Goal: Information Seeking & Learning: Check status

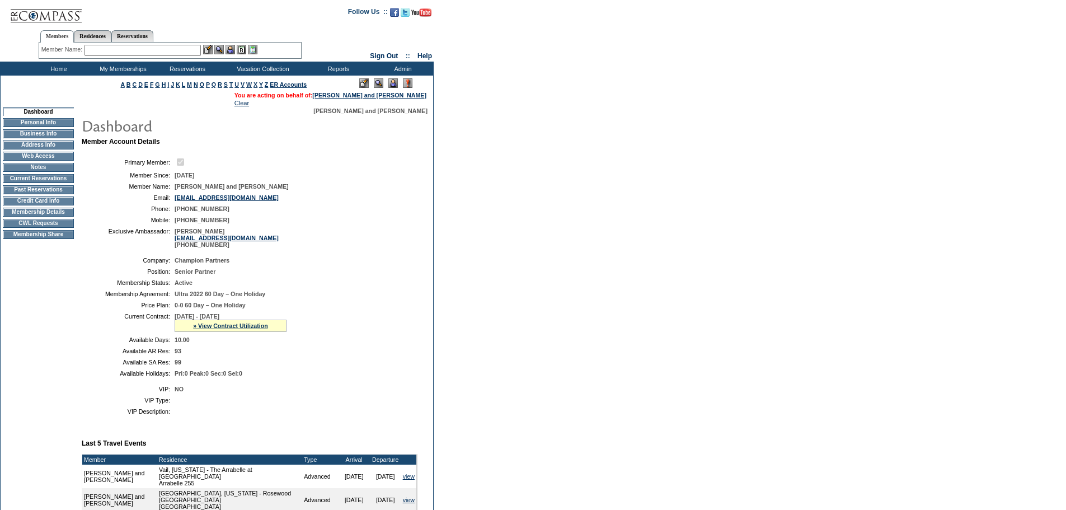
click at [332, 248] on td "[PERSON_NAME] [PERSON_NAME][EMAIL_ADDRESS][DOMAIN_NAME] [PHONE_NUMBER]" at bounding box center [294, 238] width 238 height 20
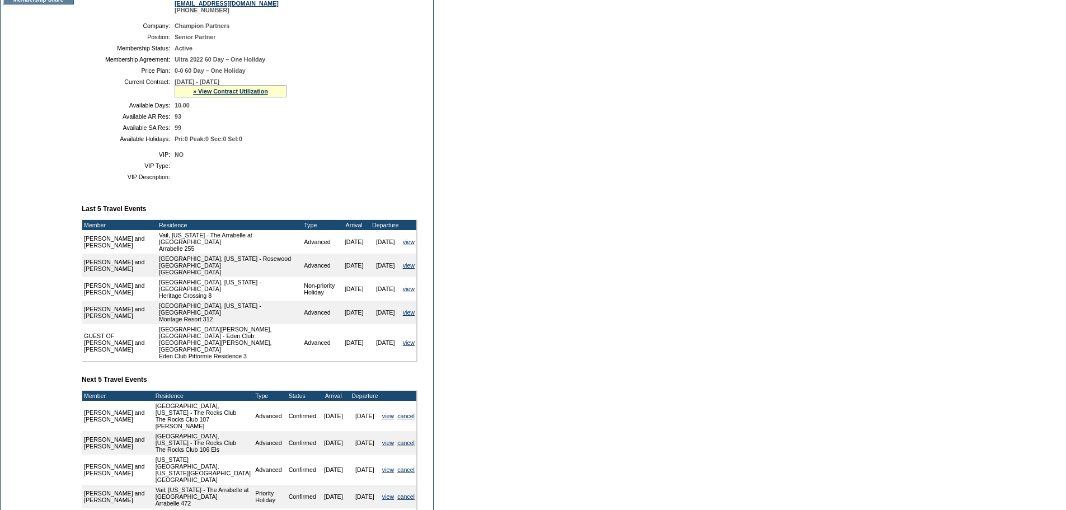
click at [306, 180] on td at bounding box center [294, 176] width 238 height 7
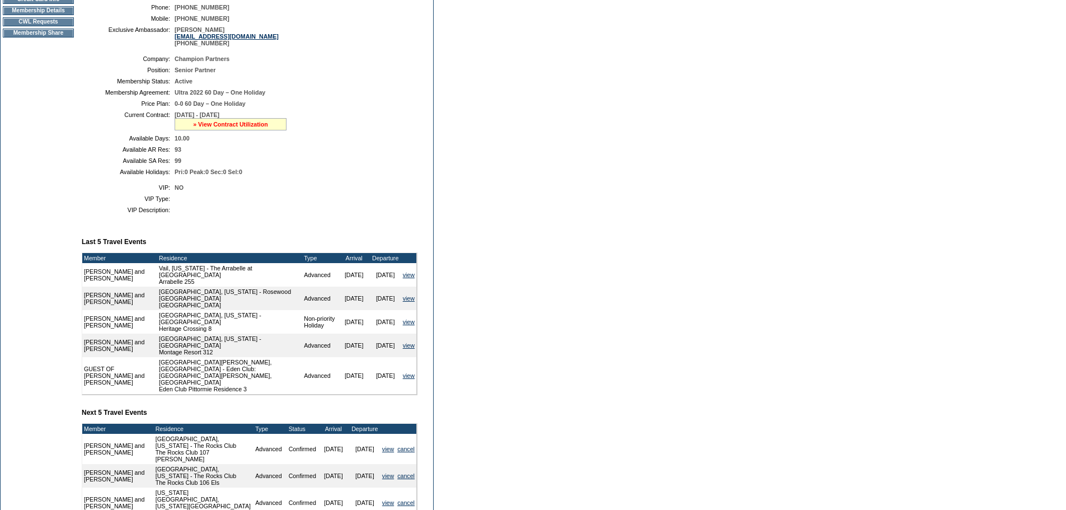
click at [203, 128] on link "» View Contract Utilization" at bounding box center [230, 124] width 75 height 7
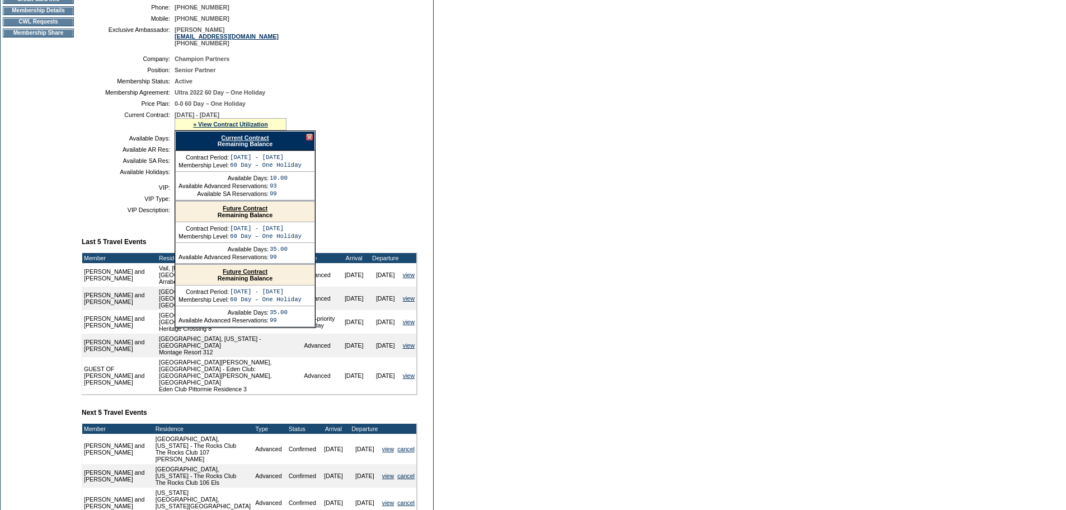
click at [225, 141] on link "Current Contract" at bounding box center [245, 137] width 48 height 7
click at [310, 140] on div at bounding box center [309, 137] width 7 height 7
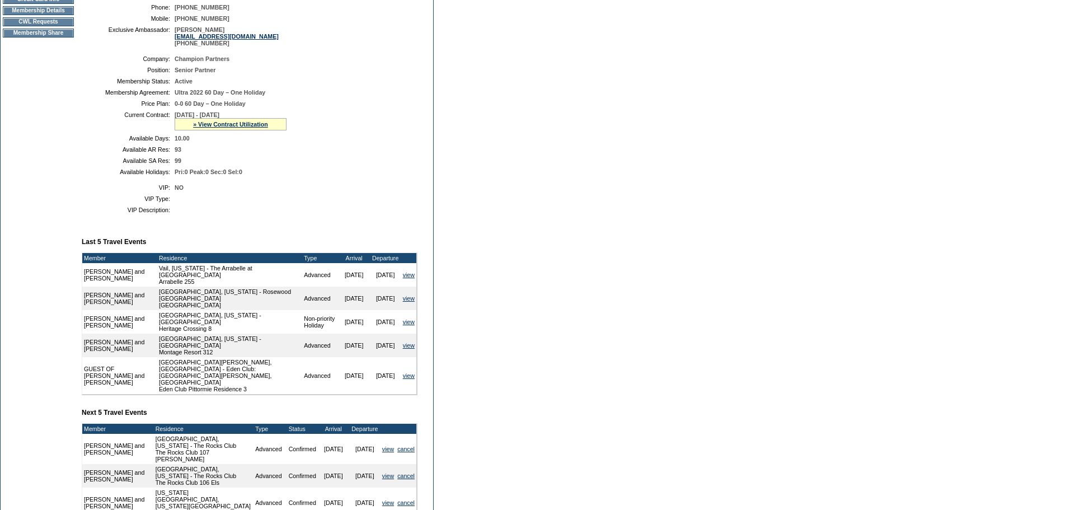
click at [336, 180] on table "Company: Champion Partners Position: Senior Partner Membership Status: Active M…" at bounding box center [250, 115] width 336 height 129
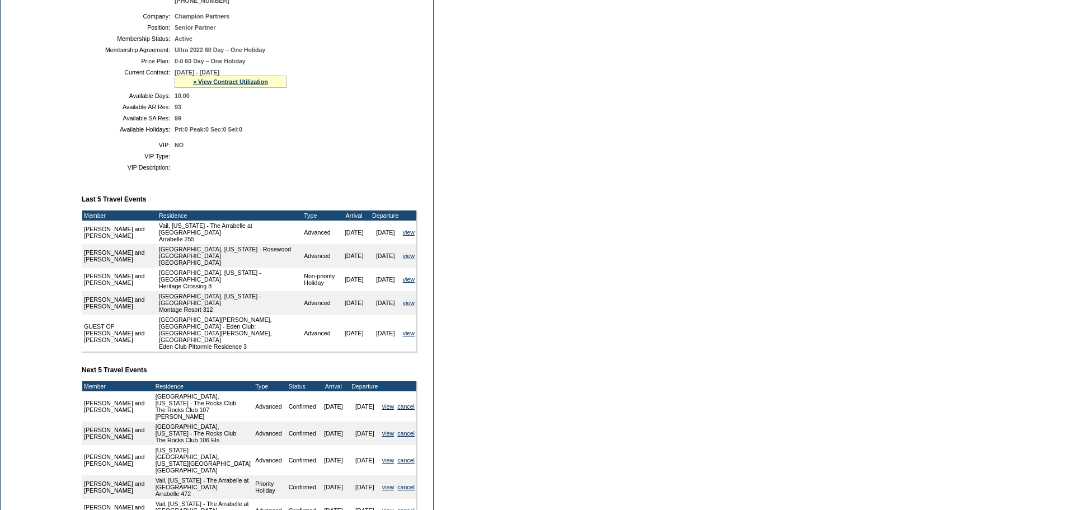
click at [339, 148] on td "NO" at bounding box center [294, 145] width 238 height 7
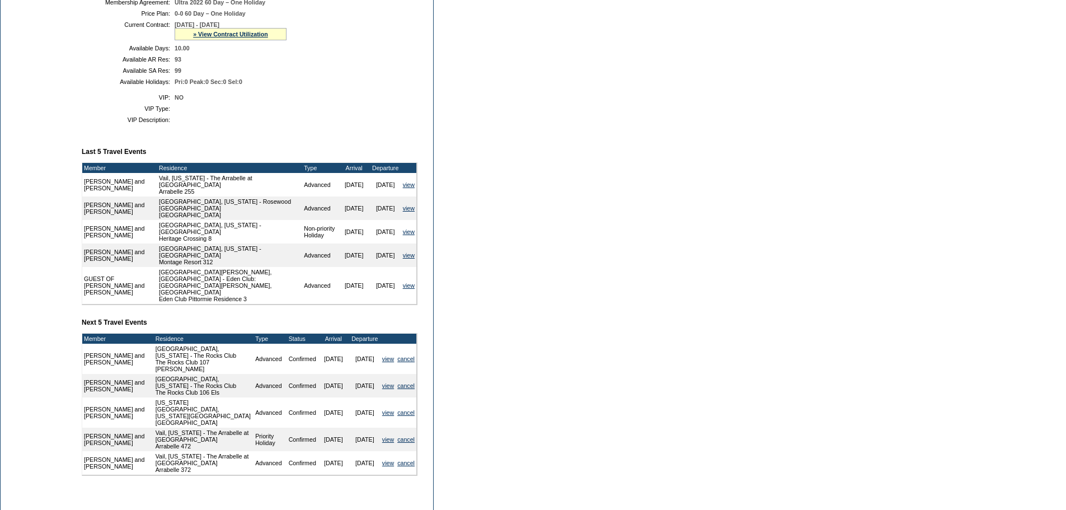
click at [343, 123] on td at bounding box center [294, 119] width 238 height 7
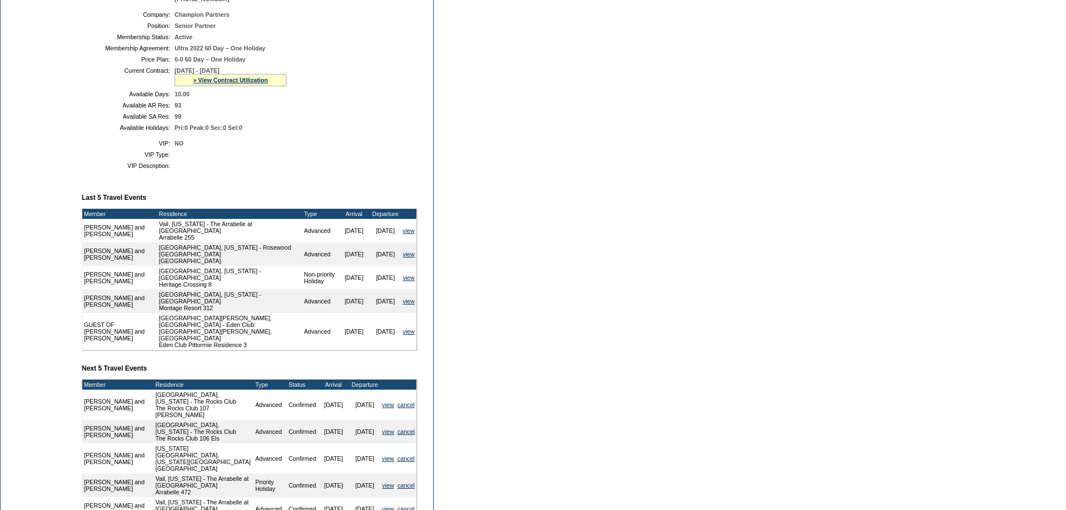
click at [364, 125] on table "Company: Champion Partners Position: Senior Partner Membership Status: Active M…" at bounding box center [250, 71] width 336 height 129
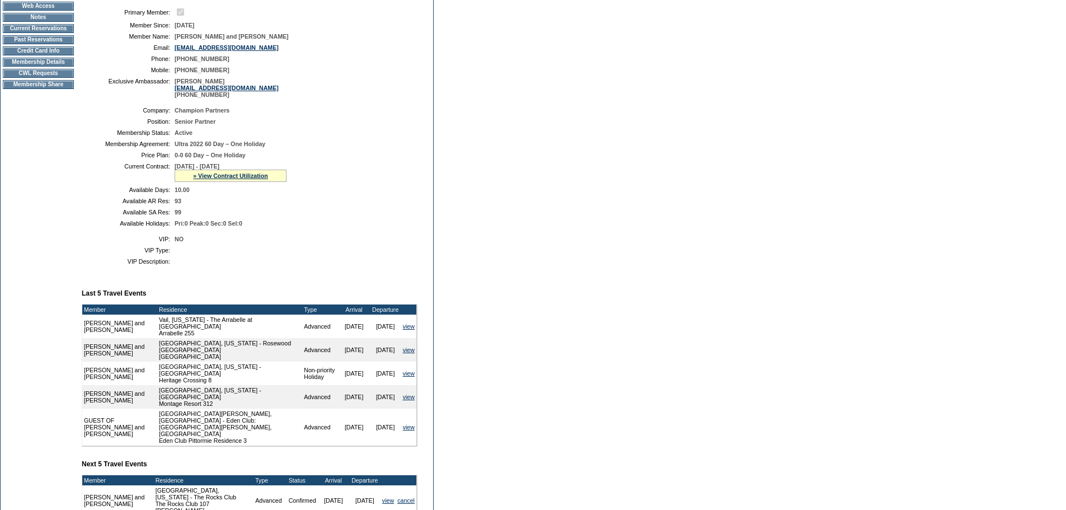
click at [384, 125] on td "Senior Partner" at bounding box center [294, 121] width 238 height 7
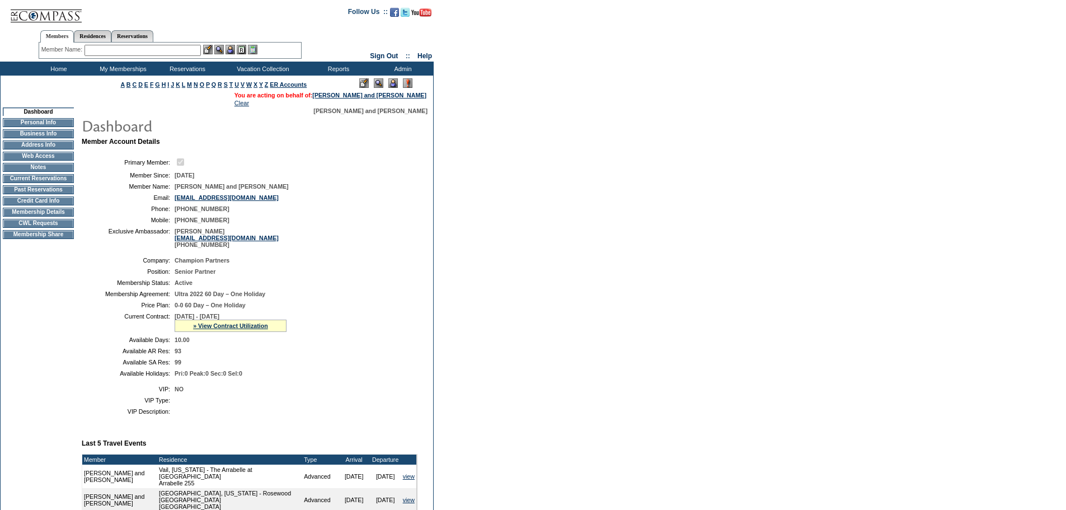
click at [340, 264] on td "Champion Partners" at bounding box center [294, 260] width 238 height 7
click at [311, 200] on td "[EMAIL_ADDRESS][DOMAIN_NAME]" at bounding box center [294, 197] width 238 height 7
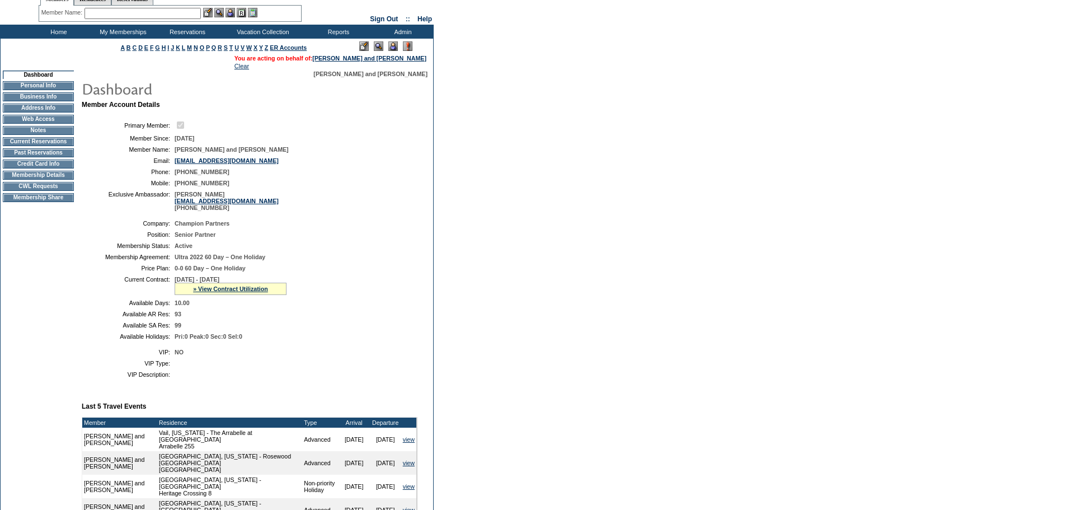
click at [336, 195] on table "Primary Member: Member Since: [DATE] Member Name: [PERSON_NAME] and [PERSON_NAM…" at bounding box center [250, 165] width 336 height 100
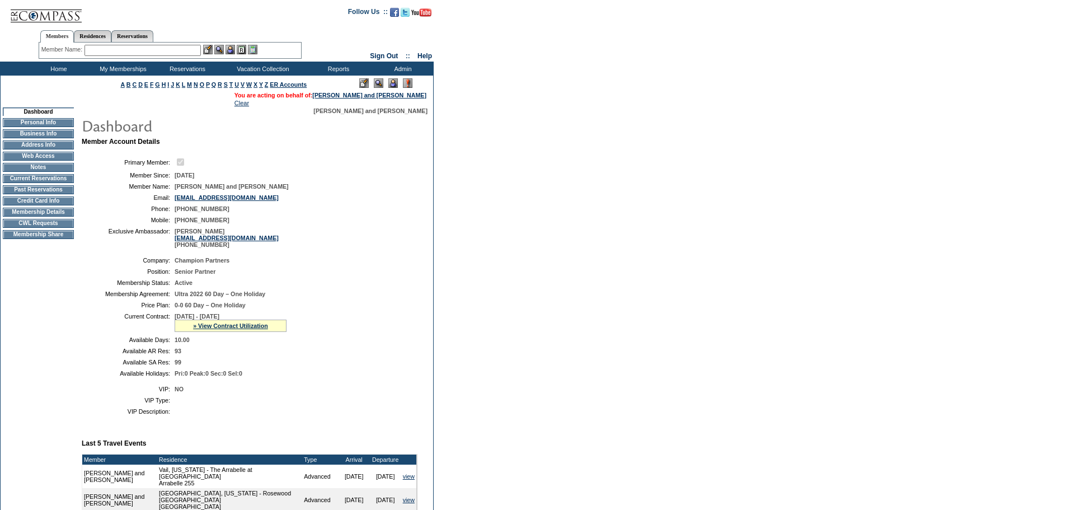
click at [360, 221] on table "Primary Member: Member Since: [DATE] Member Name: [PERSON_NAME] and [PERSON_NAM…" at bounding box center [250, 202] width 336 height 100
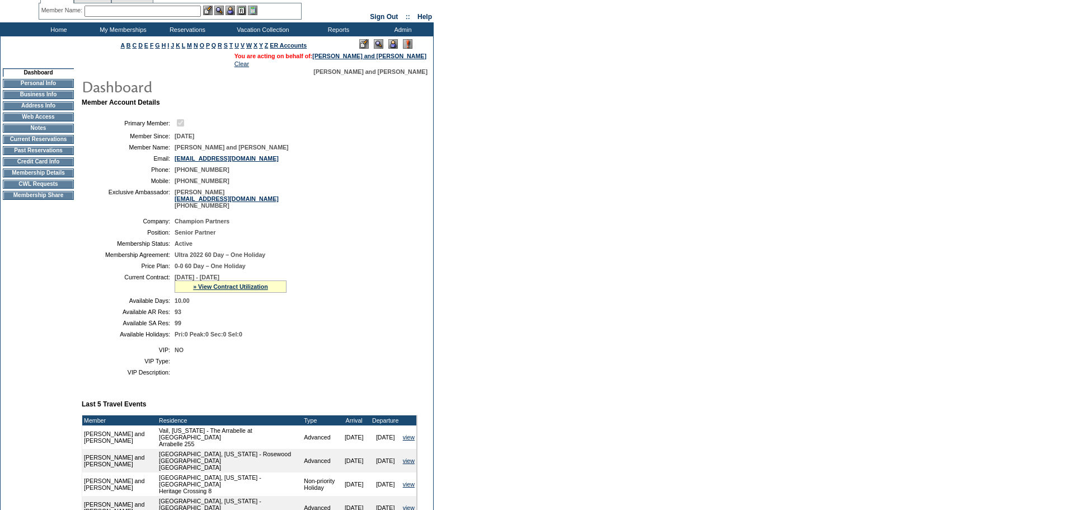
scroll to position [40, 0]
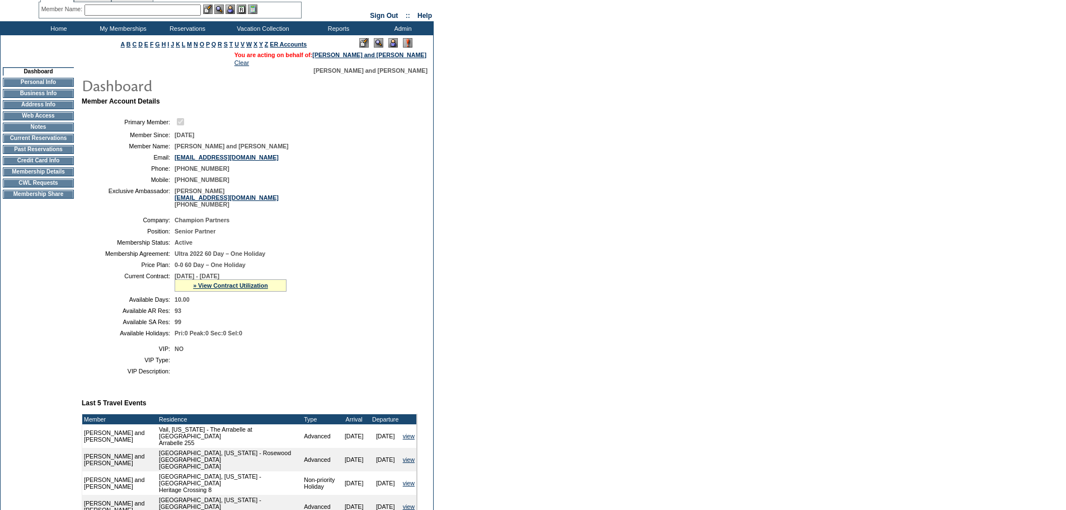
click at [369, 208] on td "[PERSON_NAME] [PERSON_NAME][EMAIL_ADDRESS][DOMAIN_NAME] [PHONE_NUMBER]" at bounding box center [294, 197] width 238 height 20
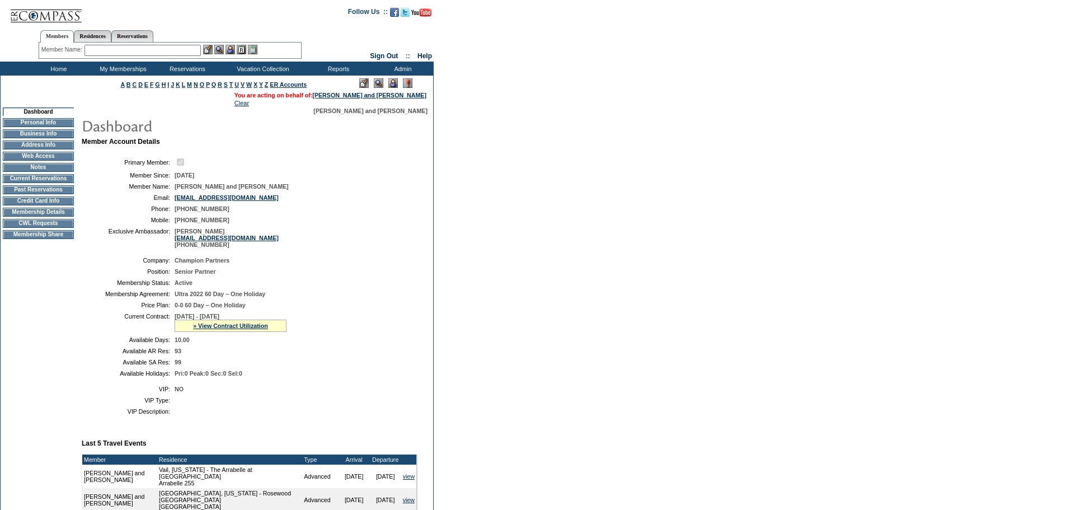
click at [369, 212] on td "[PHONE_NUMBER]" at bounding box center [294, 208] width 238 height 7
click at [320, 380] on table "Company: Champion Partners Position: Senior Partner Membership Status: Active M…" at bounding box center [250, 316] width 336 height 129
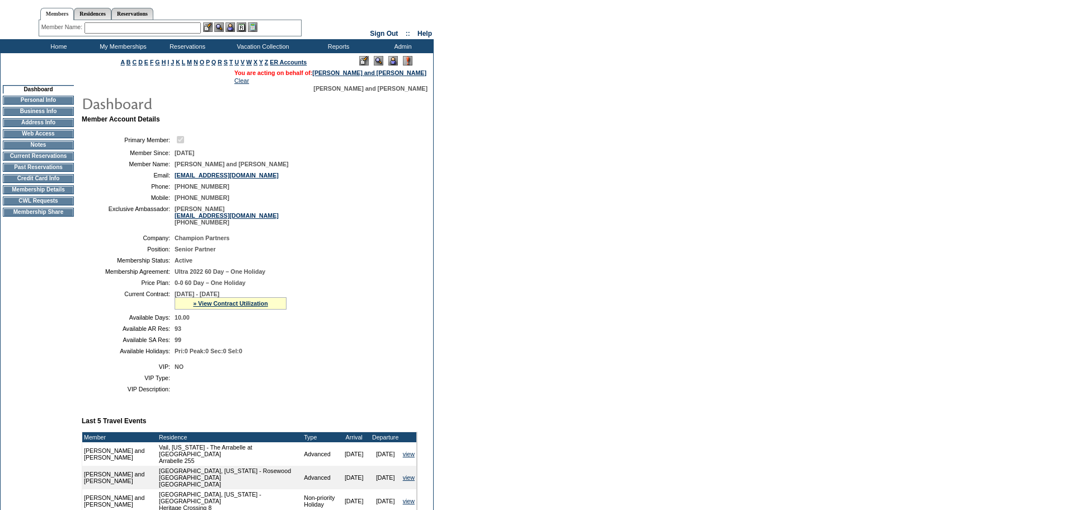
scroll to position [24, 0]
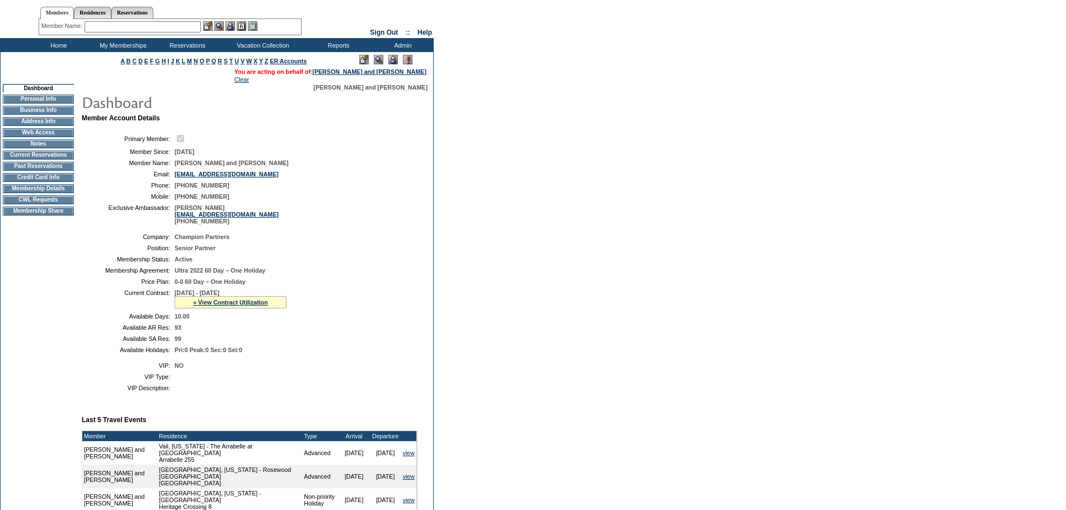
click at [340, 285] on table "Company: Champion Partners Position: Senior Partner Membership Status: Active M…" at bounding box center [250, 293] width 336 height 129
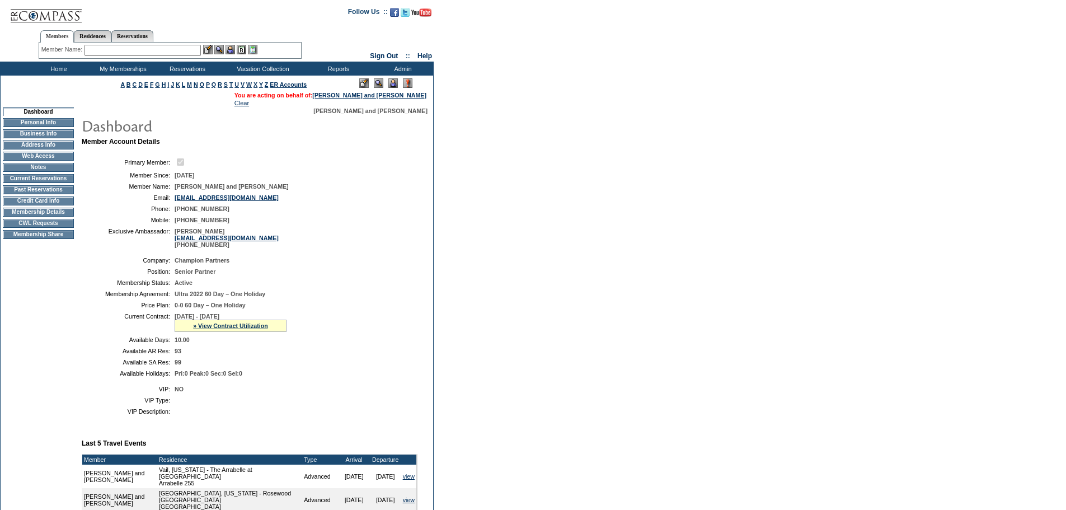
click at [378, 275] on td "Senior Partner" at bounding box center [294, 271] width 238 height 7
click at [218, 329] on link "» View Contract Utilization" at bounding box center [230, 325] width 75 height 7
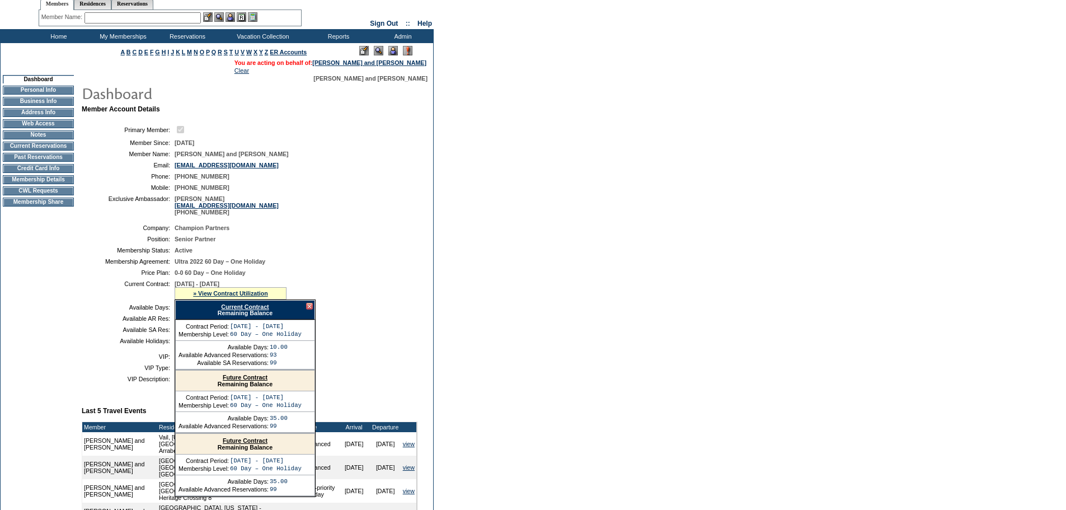
scroll to position [33, 0]
click at [236, 443] on link "Future Contract" at bounding box center [245, 439] width 45 height 7
click at [310, 309] on div at bounding box center [309, 305] width 7 height 7
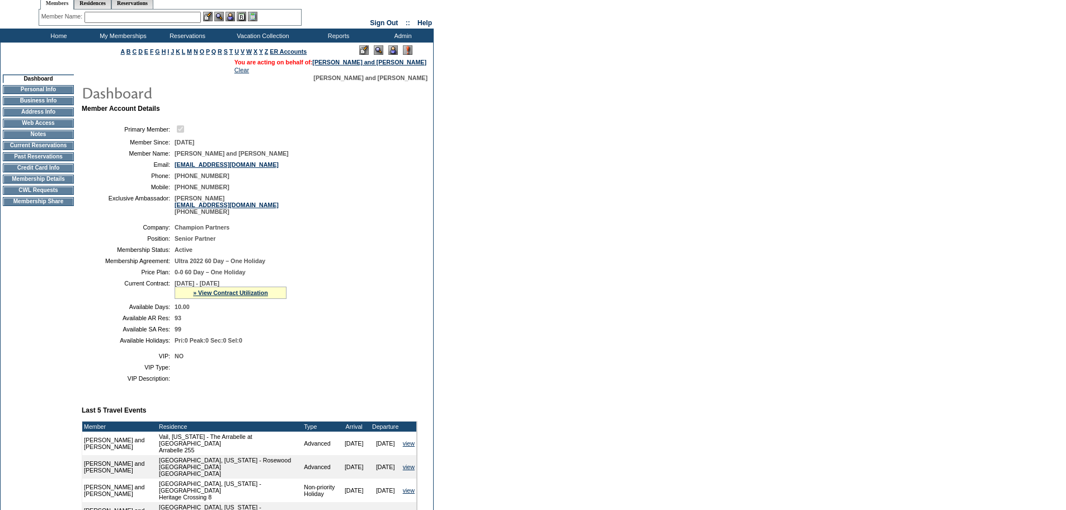
click at [328, 275] on td "0-0 60 Day – One Holiday" at bounding box center [294, 272] width 238 height 7
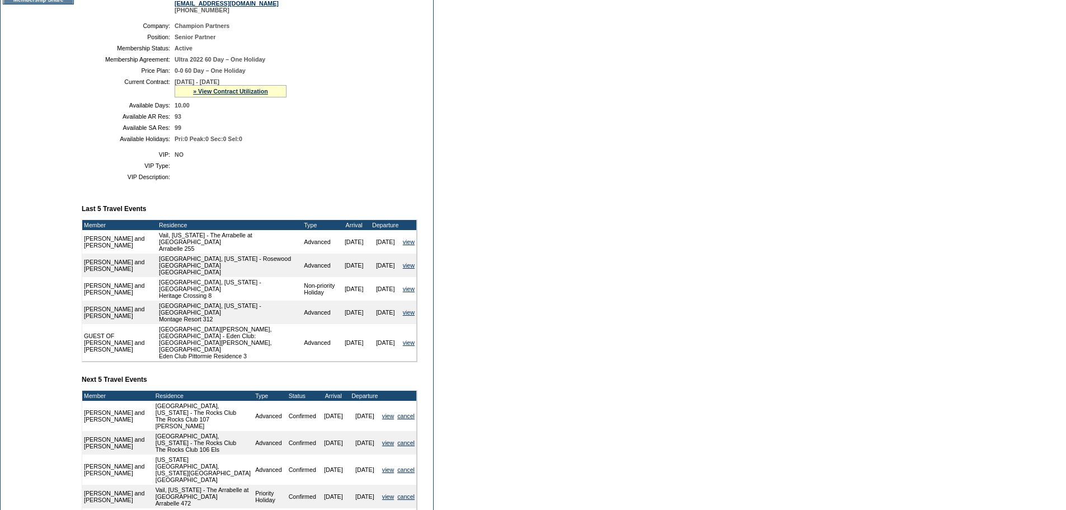
click at [343, 185] on table "VIP: NO VIP Type: VIP Description:" at bounding box center [250, 166] width 336 height 38
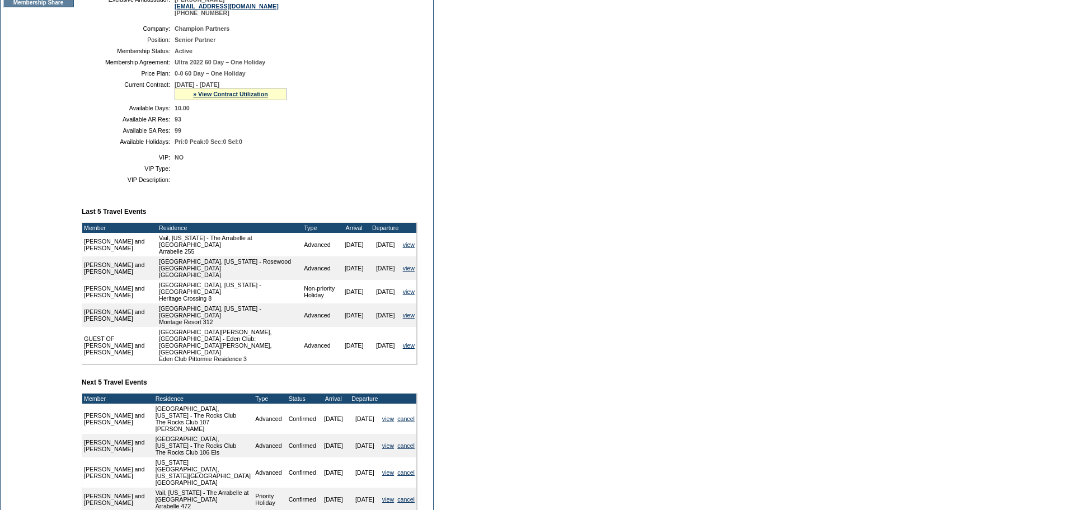
click at [335, 149] on table "Company: Champion Partners Position: Senior Partner Membership Status: Active M…" at bounding box center [250, 85] width 336 height 129
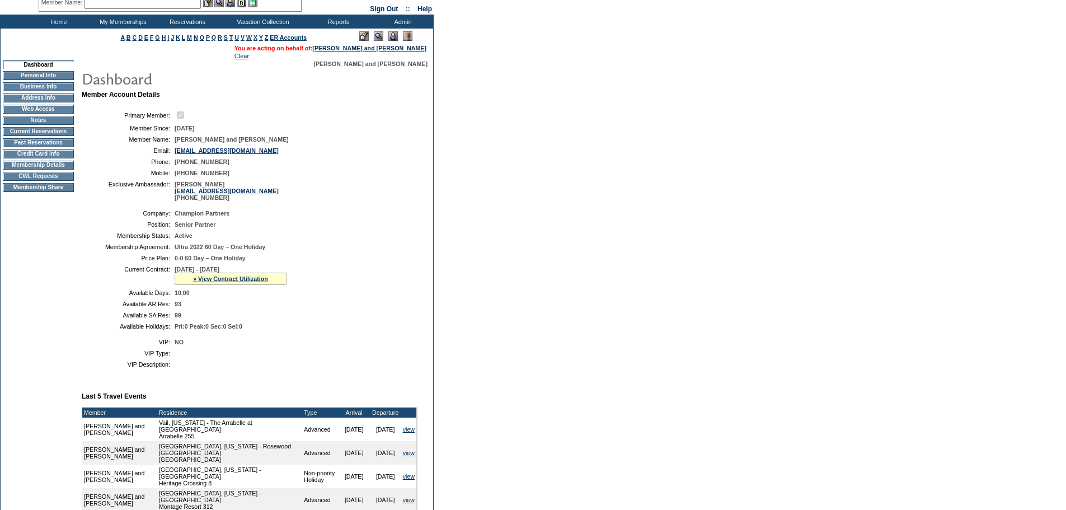
click at [341, 165] on td "[PHONE_NUMBER]" at bounding box center [294, 161] width 238 height 7
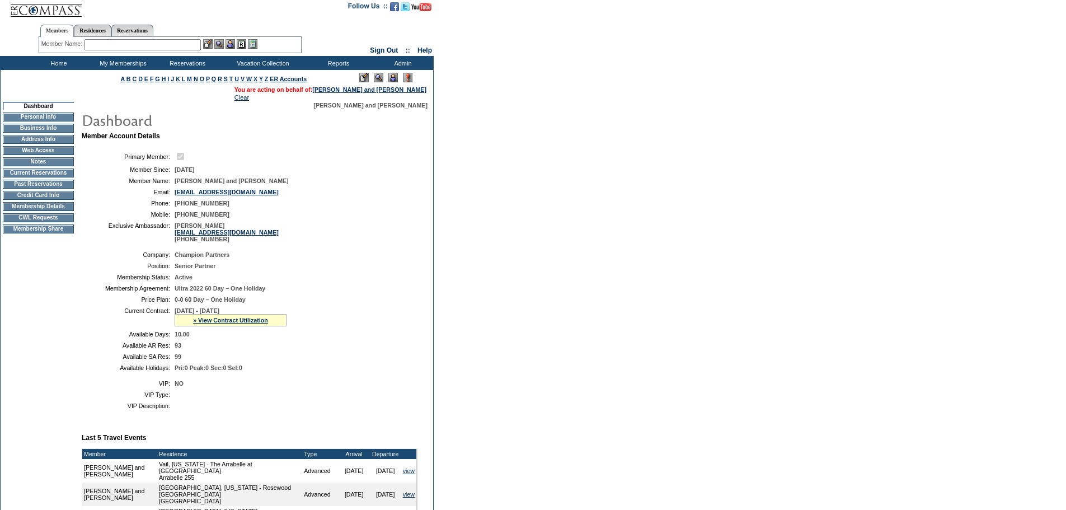
scroll to position [0, 0]
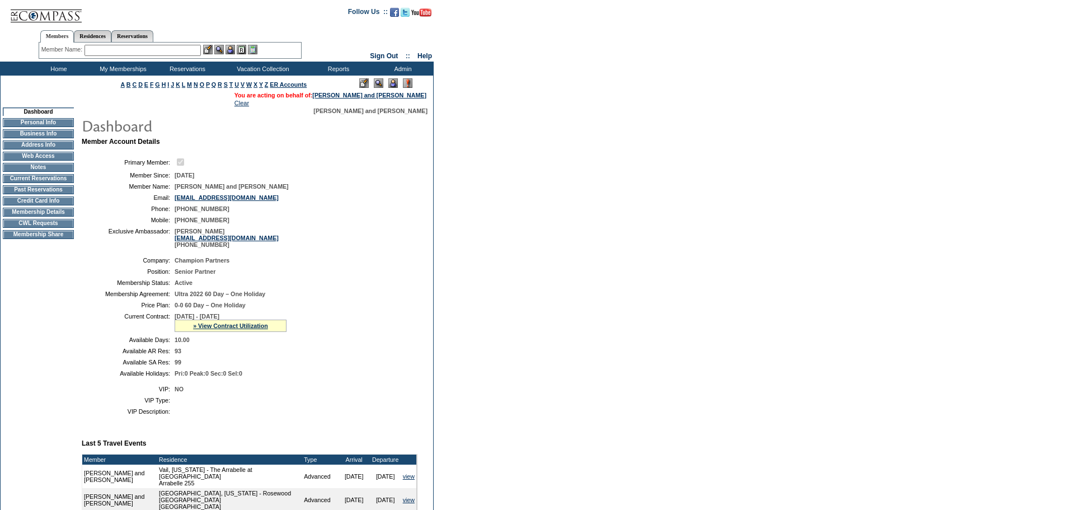
click at [365, 252] on table "Primary Member: Member Since: [DATE] Member Name: [PERSON_NAME] and [PERSON_NAM…" at bounding box center [250, 202] width 336 height 100
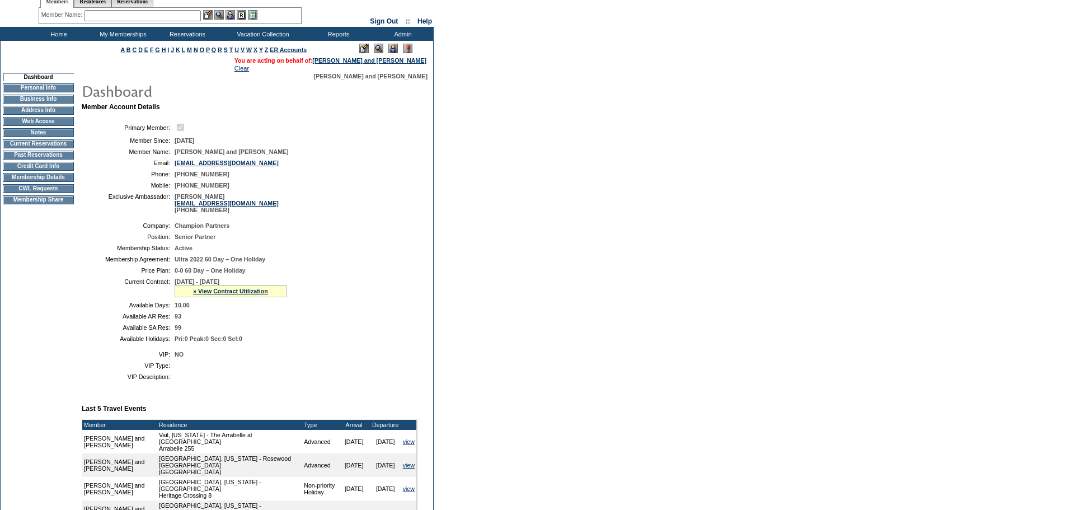
scroll to position [35, 0]
click at [365, 251] on td "Active" at bounding box center [294, 247] width 238 height 7
click at [411, 239] on table "Company: Champion Partners Position: Senior Partner Membership Status: Active M…" at bounding box center [250, 281] width 336 height 129
click at [331, 262] on td "Ultra 2022 60 Day – One Holiday" at bounding box center [294, 258] width 238 height 7
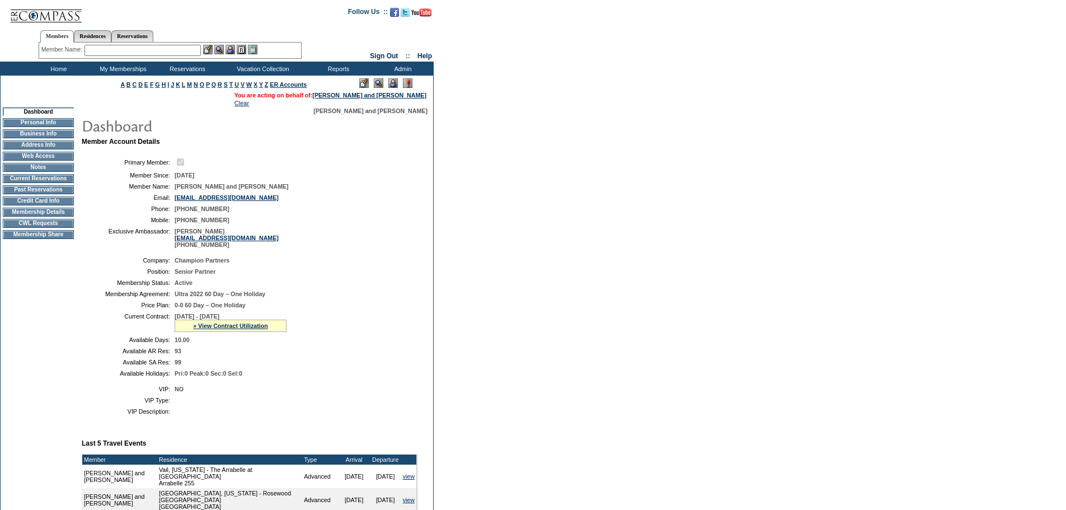
click at [335, 263] on table "Company: Champion Partners Position: Senior Partner Membership Status: Active M…" at bounding box center [250, 316] width 336 height 129
click at [358, 248] on td "[PERSON_NAME] [PERSON_NAME][EMAIL_ADDRESS][DOMAIN_NAME] [PHONE_NUMBER]" at bounding box center [294, 238] width 238 height 20
click at [316, 245] on td "[PERSON_NAME] [PERSON_NAME][EMAIL_ADDRESS][DOMAIN_NAME] [PHONE_NUMBER]" at bounding box center [294, 238] width 238 height 20
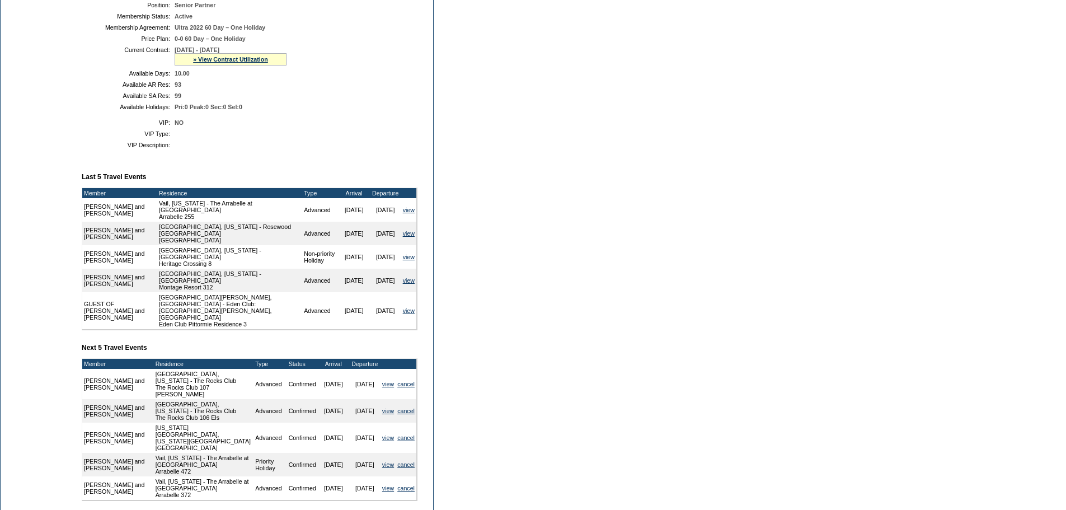
click at [317, 181] on td "Member Account Details Primary Member: Member Since: [DATE] Member Name: [PERSO…" at bounding box center [254, 196] width 345 height 650
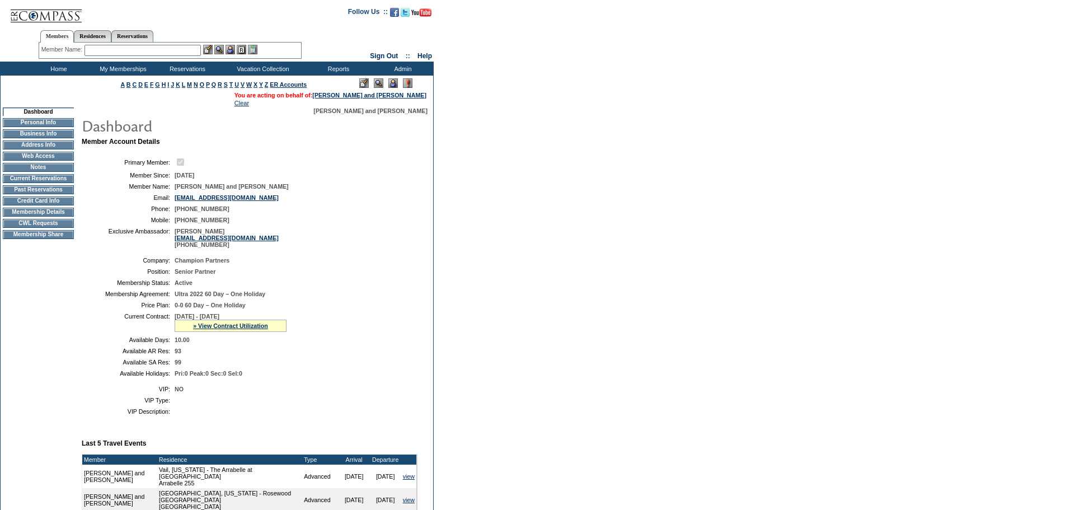
click at [350, 207] on table "Primary Member: Member Since: [DATE] Member Name: [PERSON_NAME] and [PERSON_NAM…" at bounding box center [250, 202] width 336 height 100
click at [383, 245] on td "[PERSON_NAME] [PERSON_NAME][EMAIL_ADDRESS][DOMAIN_NAME] [PHONE_NUMBER]" at bounding box center [294, 238] width 238 height 20
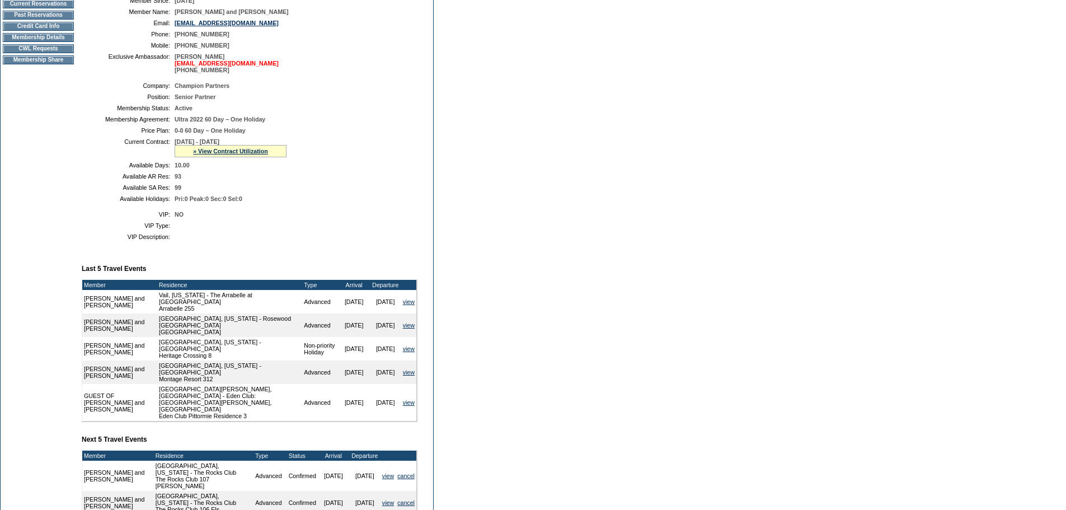
scroll to position [175, 0]
click at [221, 157] on div "» View Contract Utilization" at bounding box center [231, 150] width 112 height 12
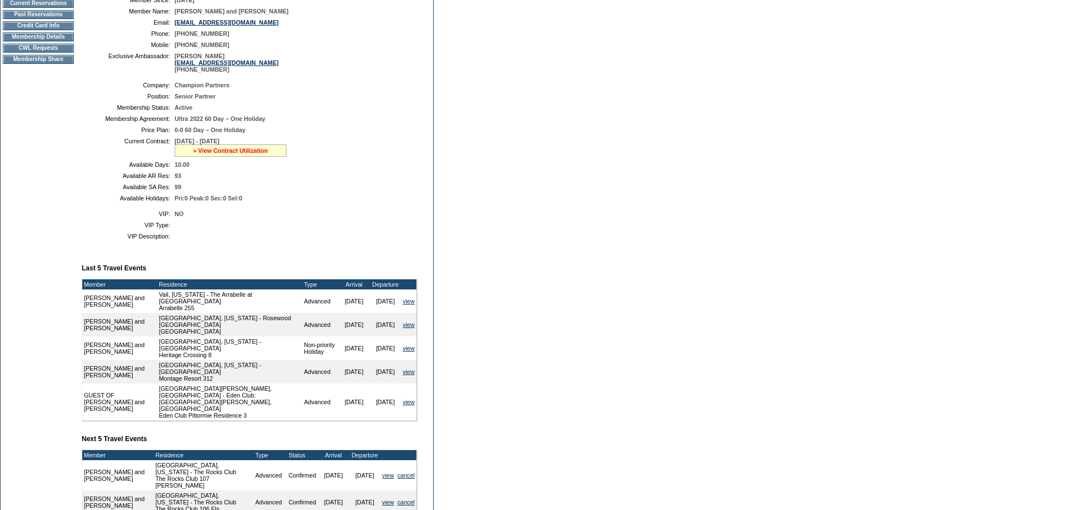
click at [222, 154] on link "» View Contract Utilization" at bounding box center [230, 150] width 75 height 7
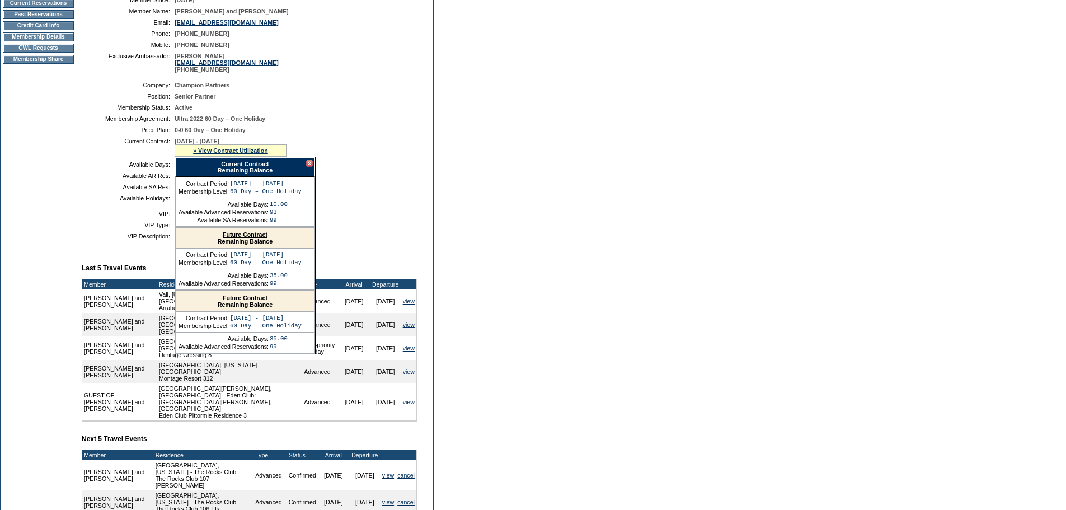
click at [232, 301] on link "Future Contract" at bounding box center [245, 297] width 45 height 7
click at [310, 167] on div at bounding box center [309, 163] width 7 height 7
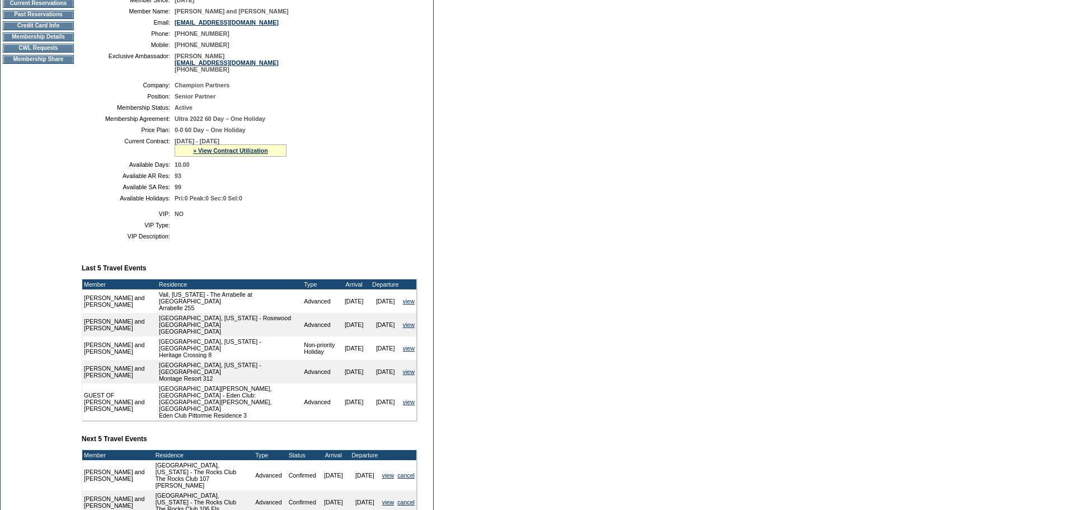
scroll to position [0, 0]
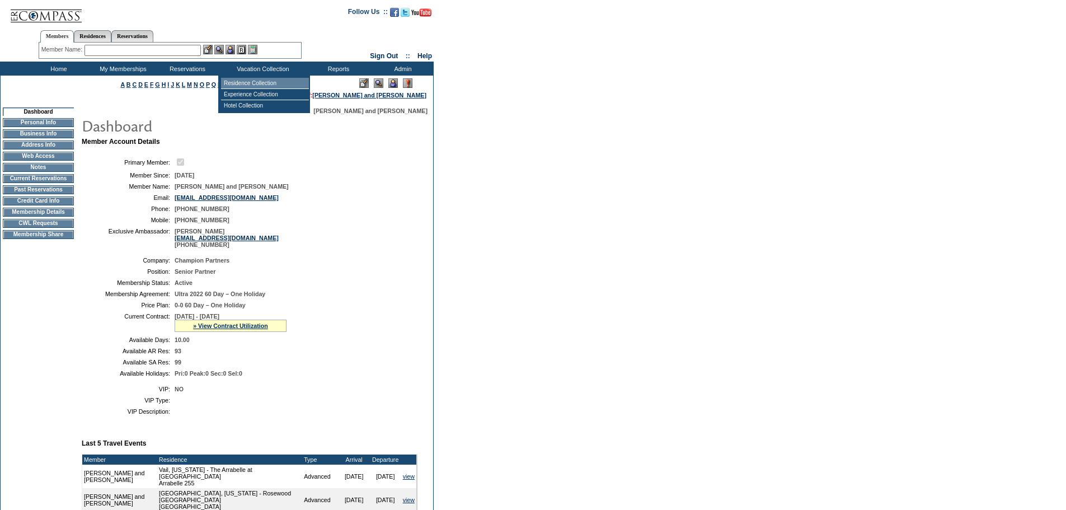
click at [236, 82] on td "Residence Collection" at bounding box center [265, 83] width 88 height 11
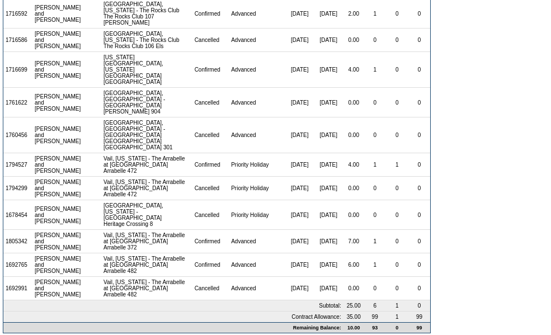
scroll to position [139, 0]
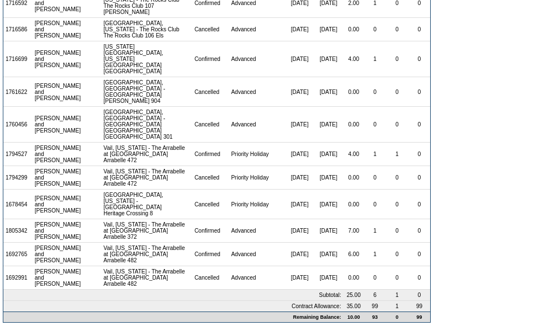
click at [459, 176] on form "There are 22 contracts for the Steve and Elizabeth Modory membership: View: 08/…" at bounding box center [275, 96] width 551 height 471
click at [474, 152] on form "There are 22 contracts for the Steve and Elizabeth Modory membership: View: 08/…" at bounding box center [275, 96] width 551 height 471
click at [475, 126] on form "There are 22 contracts for the Steve and Elizabeth Modory membership: View: 08/…" at bounding box center [275, 96] width 551 height 471
click at [477, 90] on form "There are 22 contracts for the Steve and Elizabeth Modory membership: View: 08/…" at bounding box center [275, 96] width 551 height 471
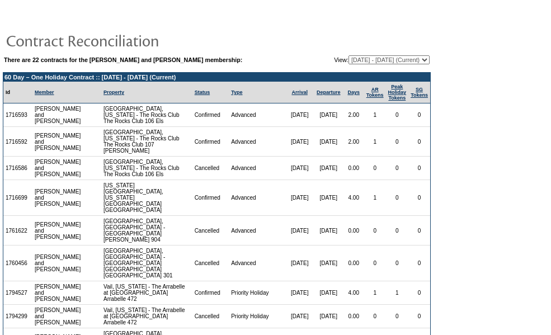
click at [389, 60] on select "08/24/07 - 08/31/08 09/01/08 - 08/31/09 09/01/09 - 08/31/10 09/01/10 - 08/31/11…" at bounding box center [389, 59] width 81 height 9
select select "122718"
click at [349, 56] on select "08/24/07 - 08/31/08 09/01/08 - 08/31/09 09/01/09 - 08/31/10 09/01/10 - 08/31/11…" at bounding box center [389, 59] width 81 height 9
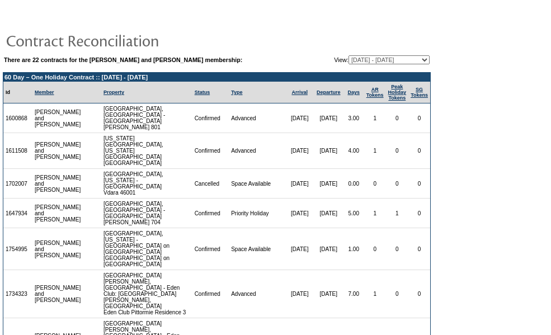
scroll to position [191, 0]
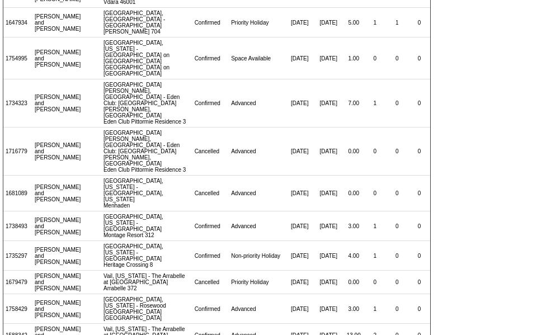
click at [482, 128] on form "There are 22 contracts for the Steve and Elizabeth Modory membership: View: 08/…" at bounding box center [275, 99] width 551 height 581
click at [481, 123] on form "There are 22 contracts for the Steve and Elizabeth Modory membership: View: 08/…" at bounding box center [275, 99] width 551 height 581
click at [457, 165] on form "There are 22 contracts for the Steve and Elizabeth Modory membership: View: 08/…" at bounding box center [275, 99] width 551 height 581
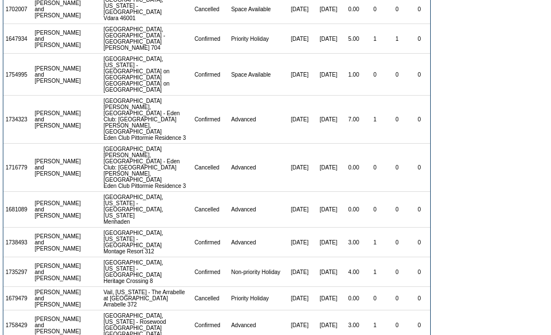
scroll to position [175, 0]
click at [468, 147] on form "There are 22 contracts for the Steve and Elizabeth Modory membership: View: 08/…" at bounding box center [275, 115] width 551 height 581
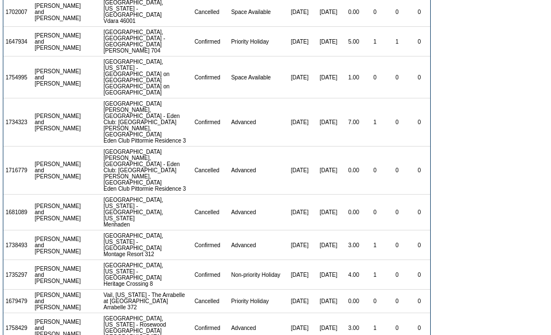
click at [480, 132] on form "There are 22 contracts for the Steve and Elizabeth Modory membership: View: 08/…" at bounding box center [275, 118] width 551 height 581
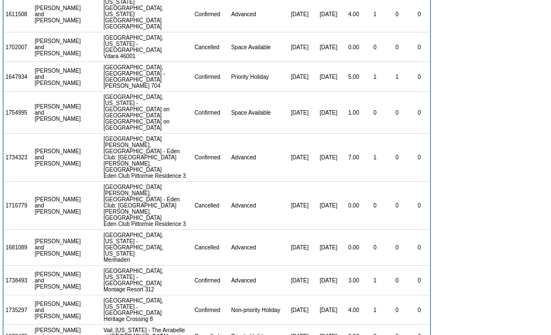
click at [480, 132] on form "There are 22 contracts for the Steve and Elizabeth Modory membership: View: 08/…" at bounding box center [275, 153] width 551 height 581
